Goal: Information Seeking & Learning: Check status

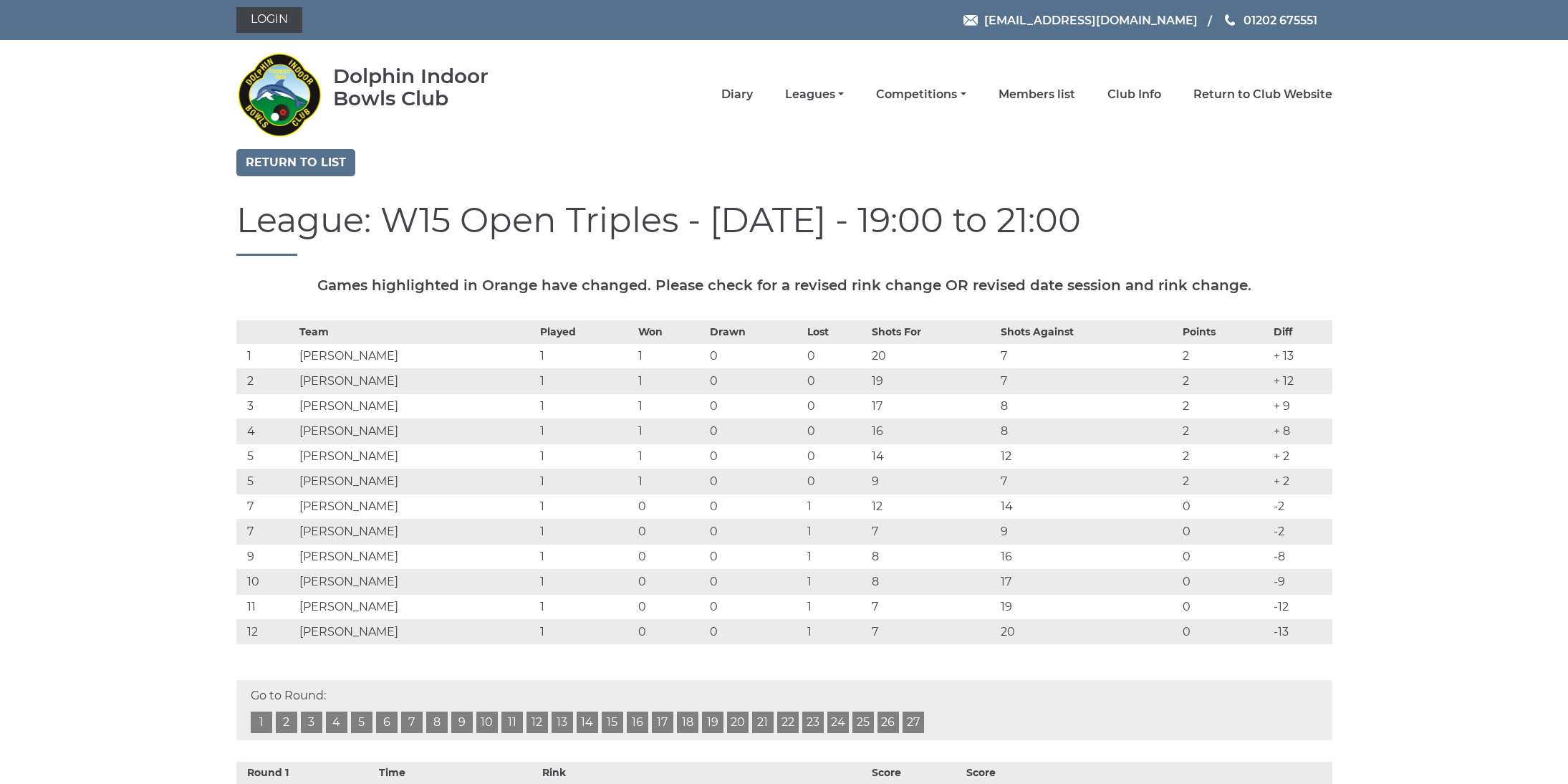
scroll to position [1, 0]
click at [753, 97] on link "Diary" at bounding box center [737, 94] width 31 height 16
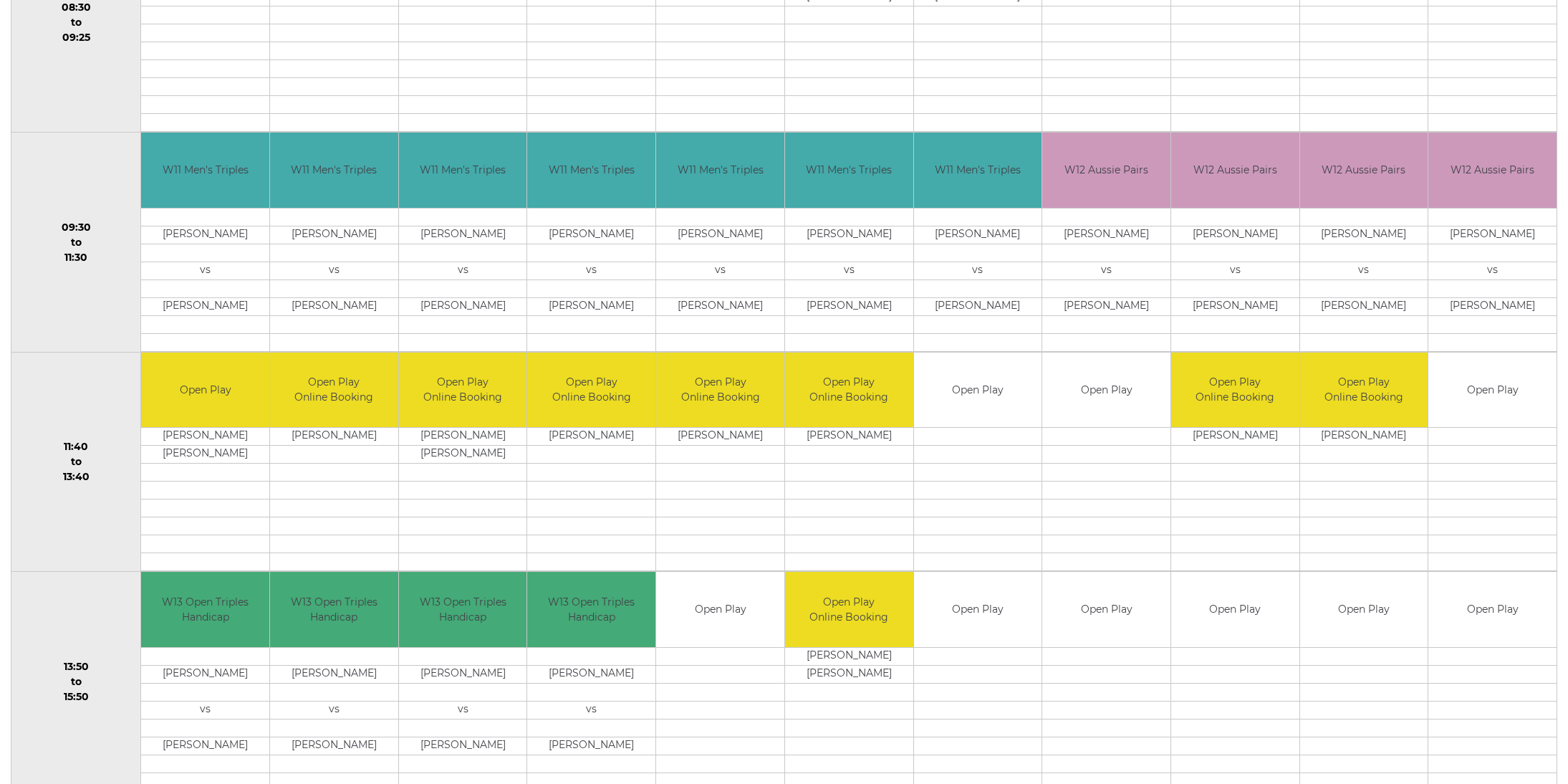
scroll to position [427, 0]
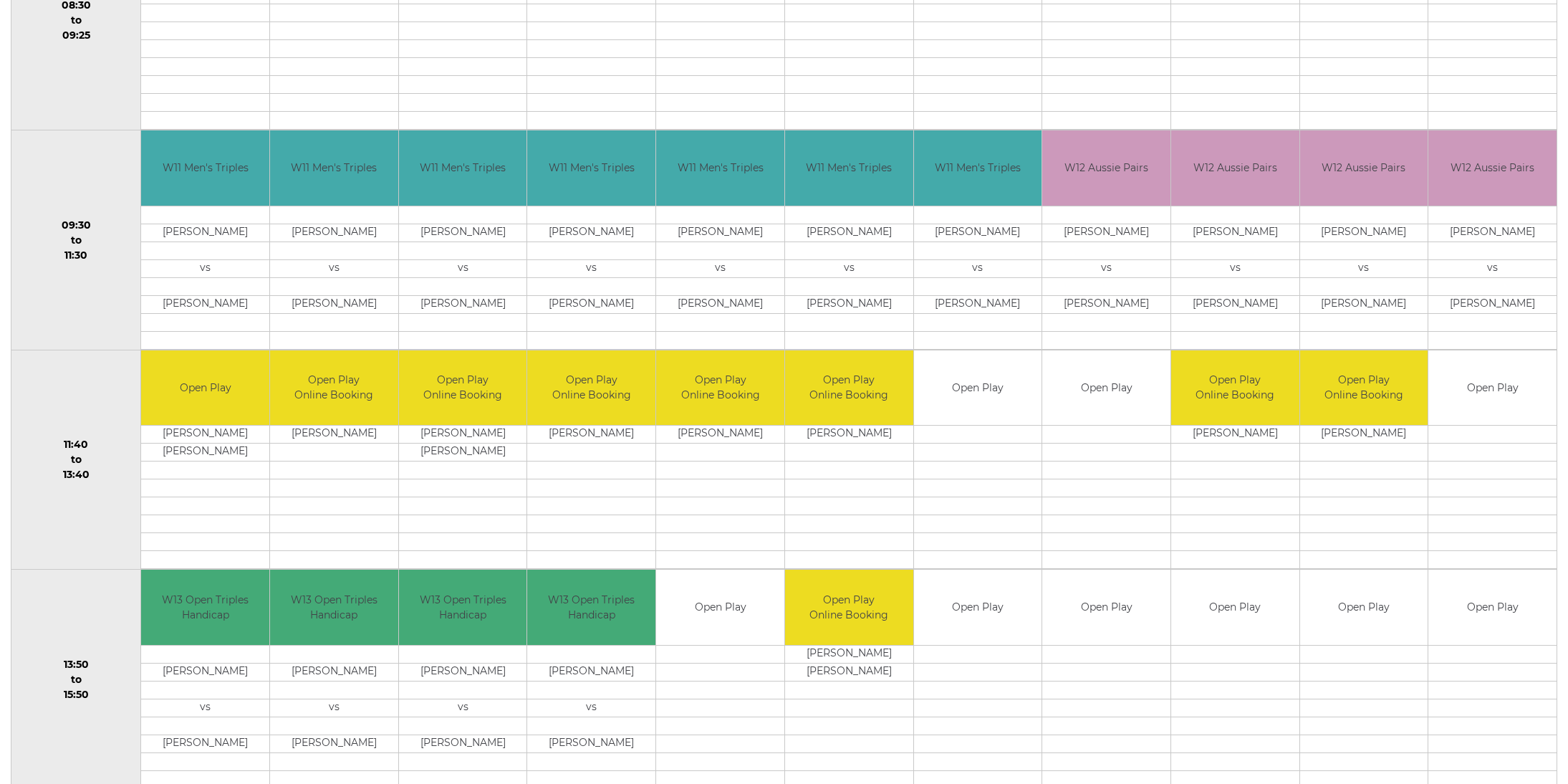
click at [214, 320] on td at bounding box center [205, 322] width 128 height 18
click at [1234, 236] on td "[PERSON_NAME]" at bounding box center [1235, 233] width 128 height 18
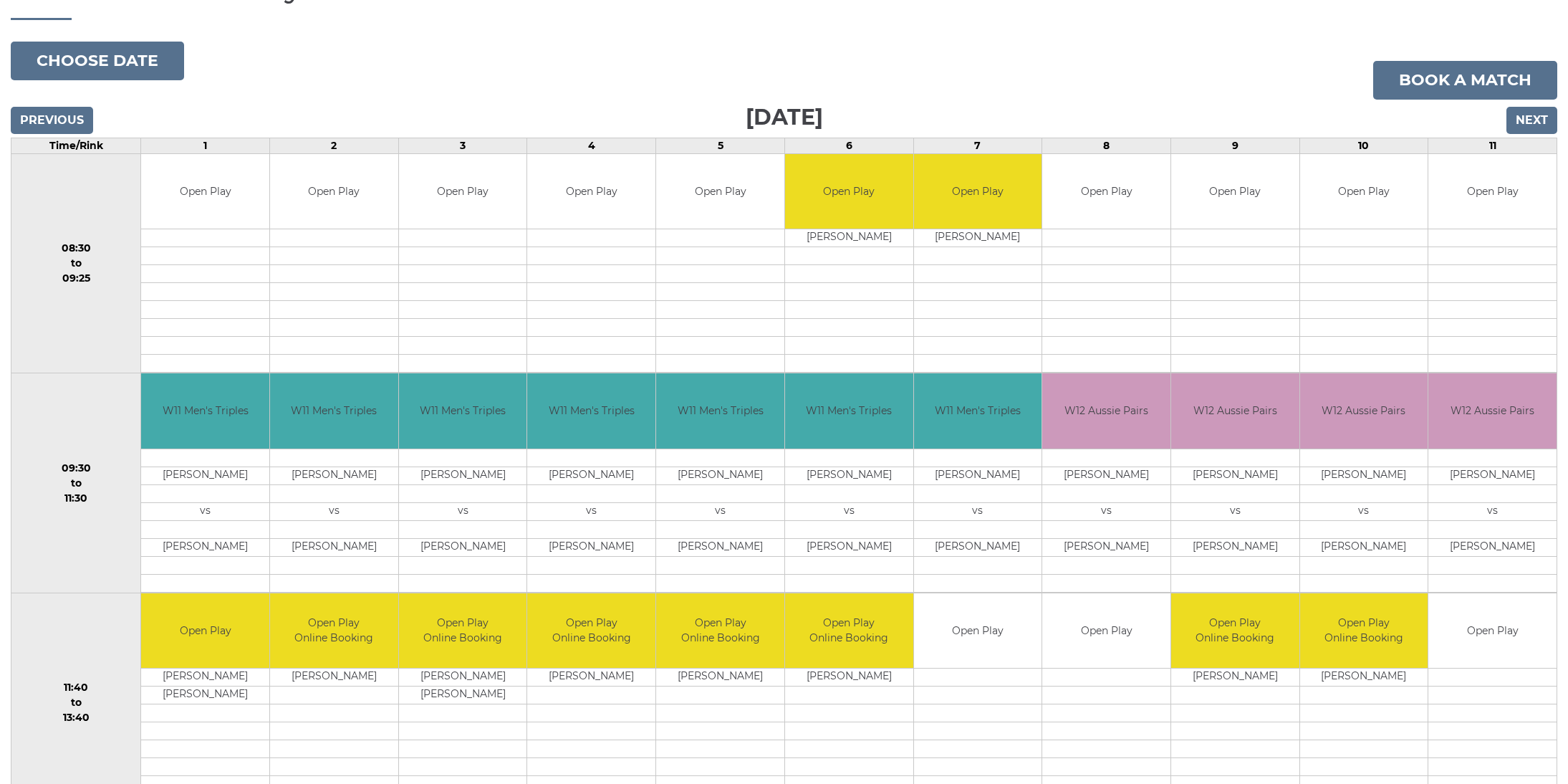
scroll to position [180, 0]
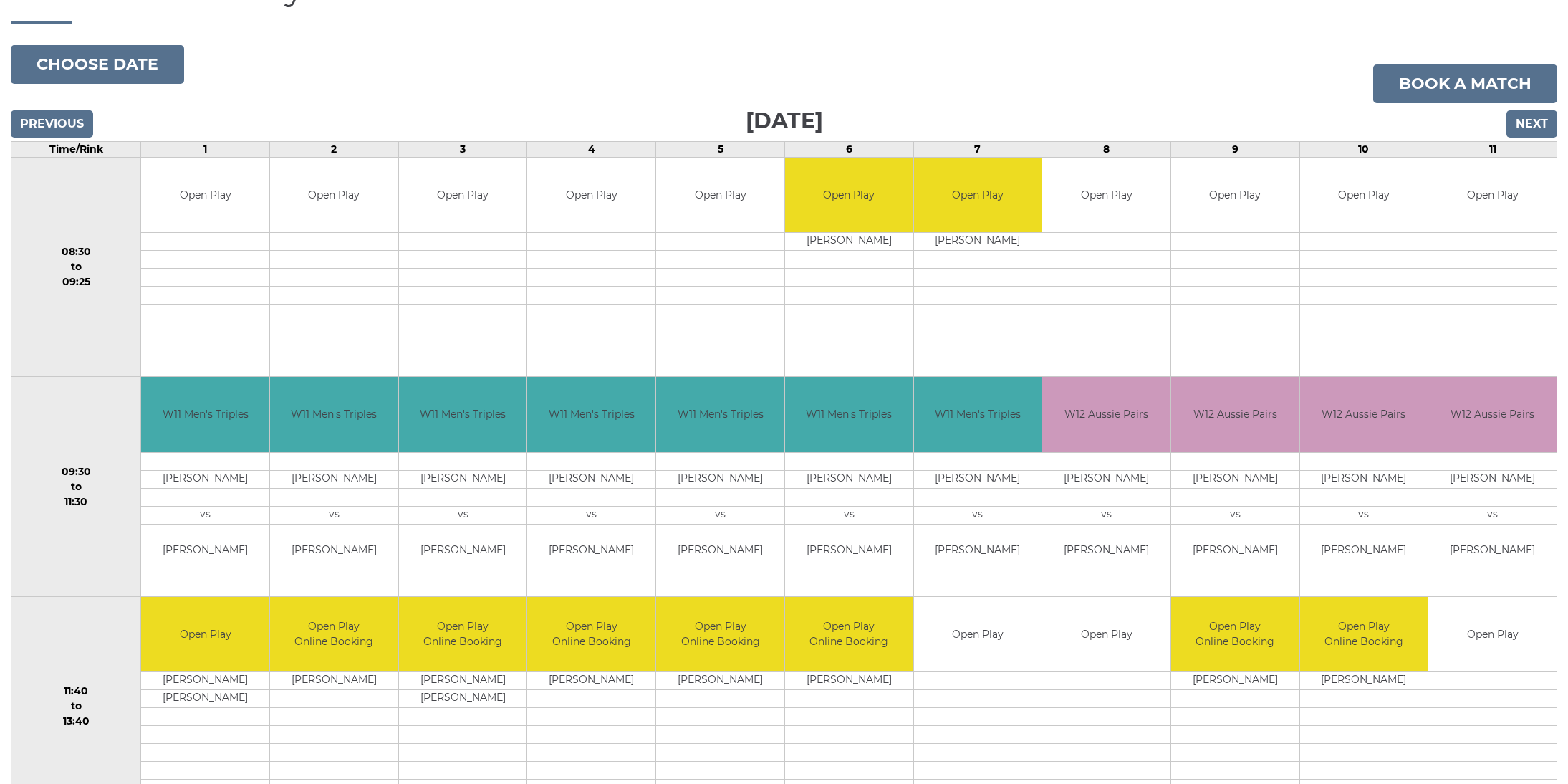
click at [1522, 129] on input "Next" at bounding box center [1532, 123] width 51 height 27
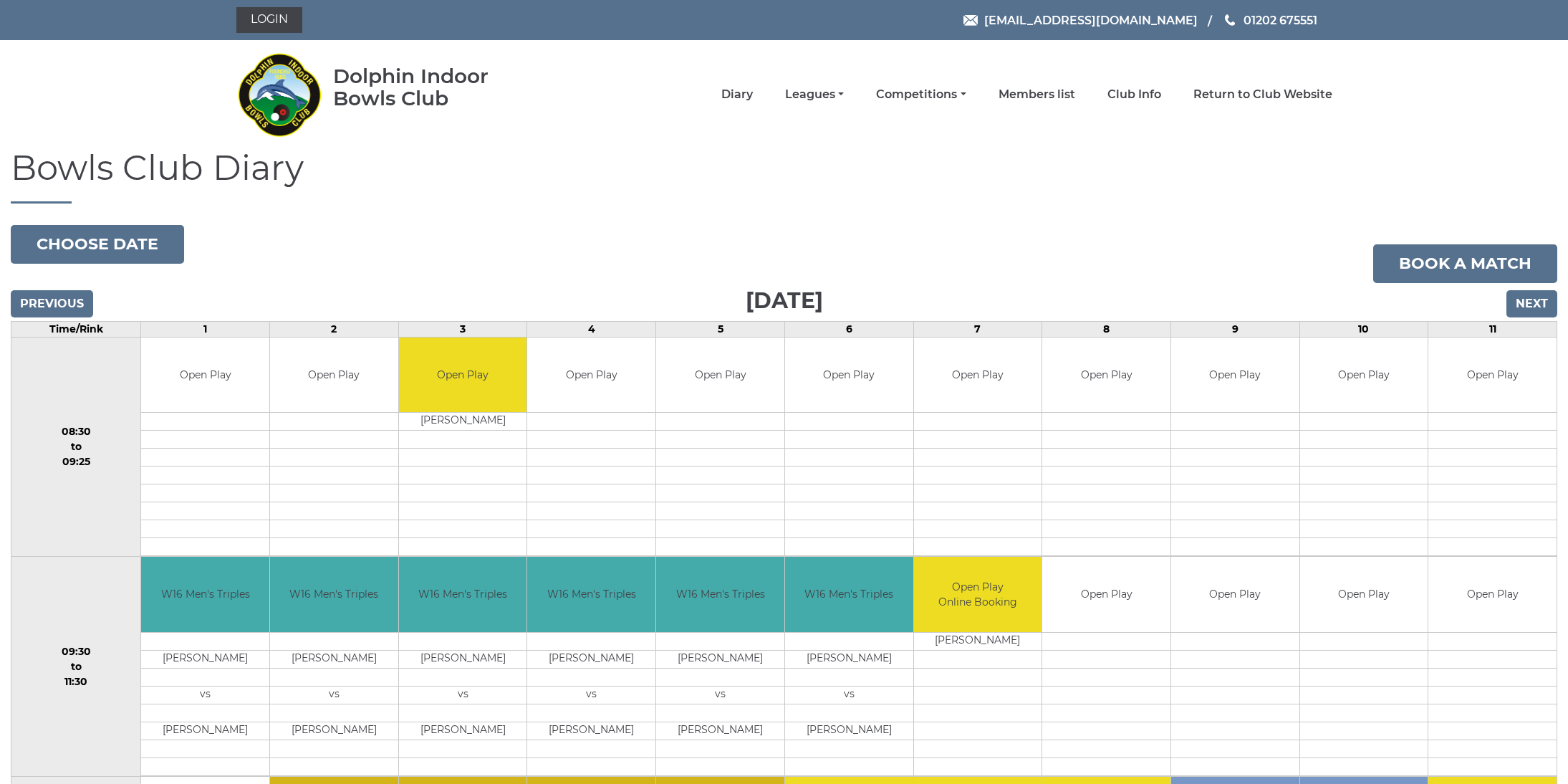
click at [36, 298] on input "Previous" at bounding box center [51, 303] width 82 height 27
